Goal: Go to known website: Access a specific website the user already knows

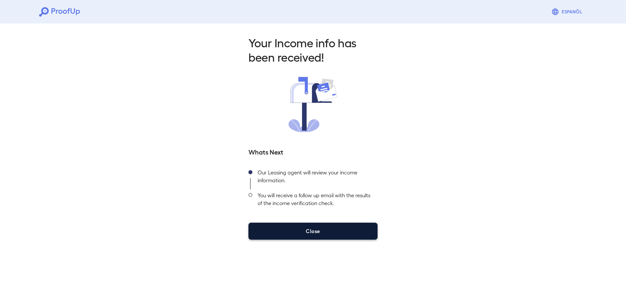
click at [318, 233] on button "Close" at bounding box center [313, 231] width 129 height 17
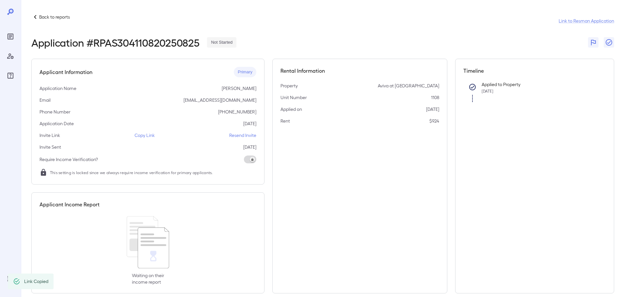
click at [61, 14] on p "Back to reports" at bounding box center [54, 17] width 31 height 7
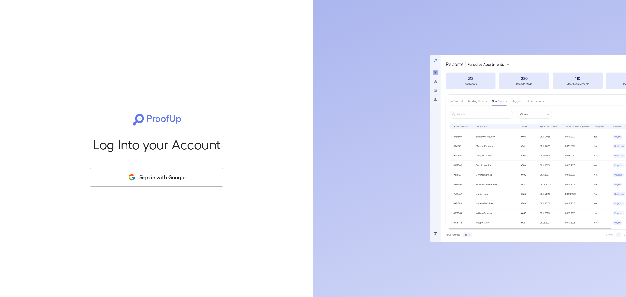
click at [165, 174] on button "Sign in with Google" at bounding box center [157, 177] width 136 height 19
